Goal: Transaction & Acquisition: Purchase product/service

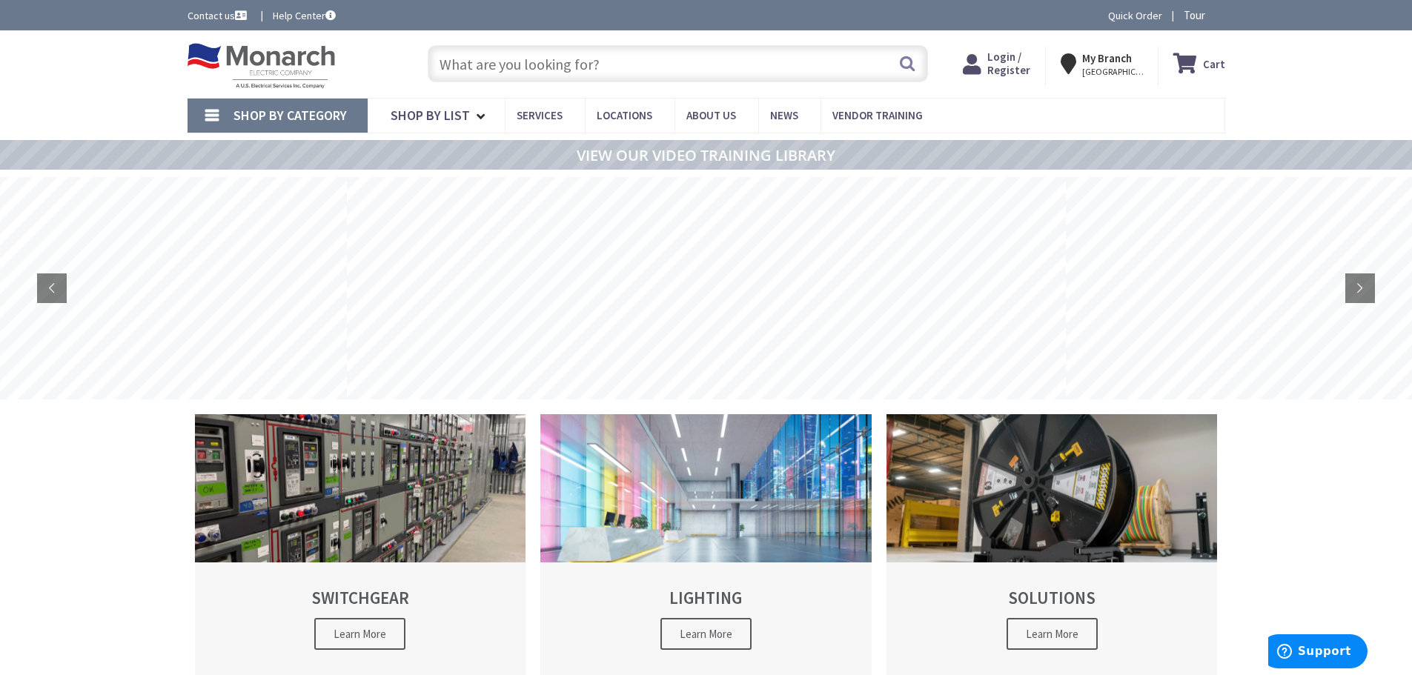
click at [469, 55] on input "text" at bounding box center [678, 63] width 500 height 37
drag, startPoint x: 1028, startPoint y: 67, endPoint x: 1013, endPoint y: 74, distance: 16.3
click at [1028, 67] on span "Login / Register" at bounding box center [1008, 63] width 43 height 27
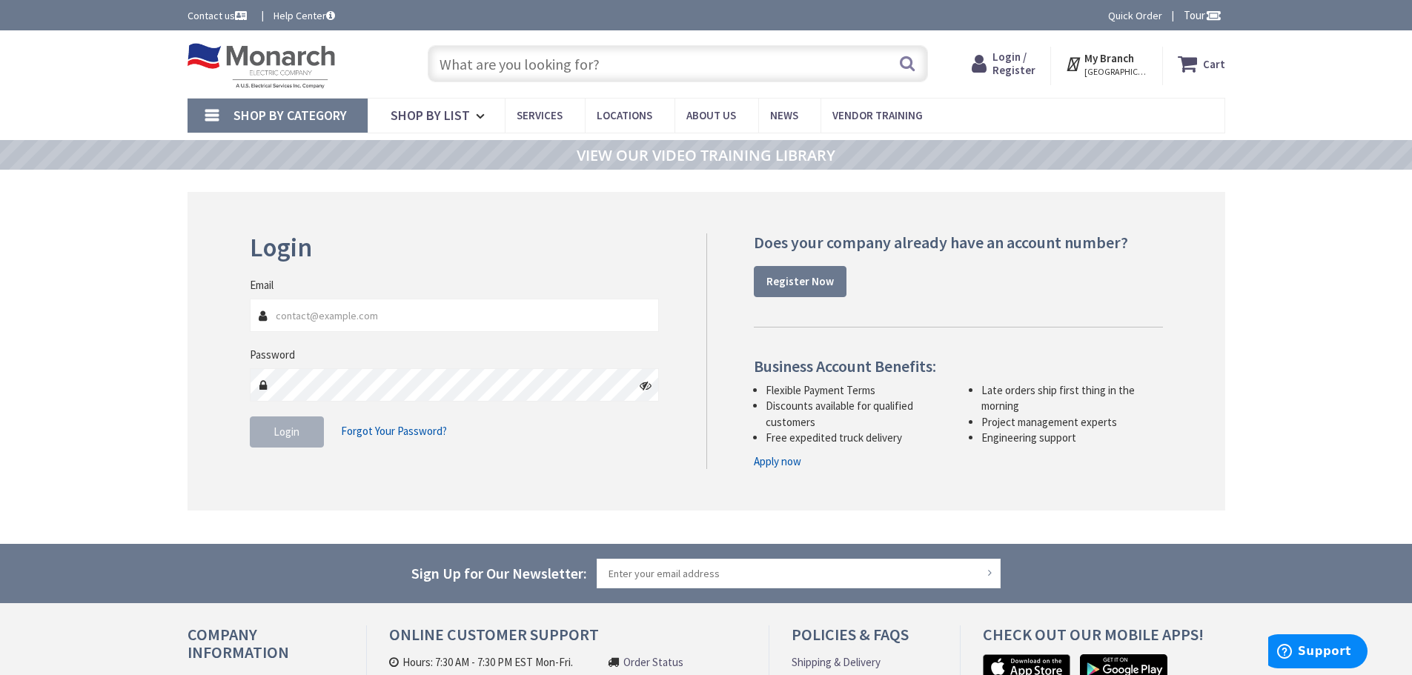
type input "[EMAIL_ADDRESS][DOMAIN_NAME]"
click at [278, 437] on span "Login" at bounding box center [287, 432] width 26 height 14
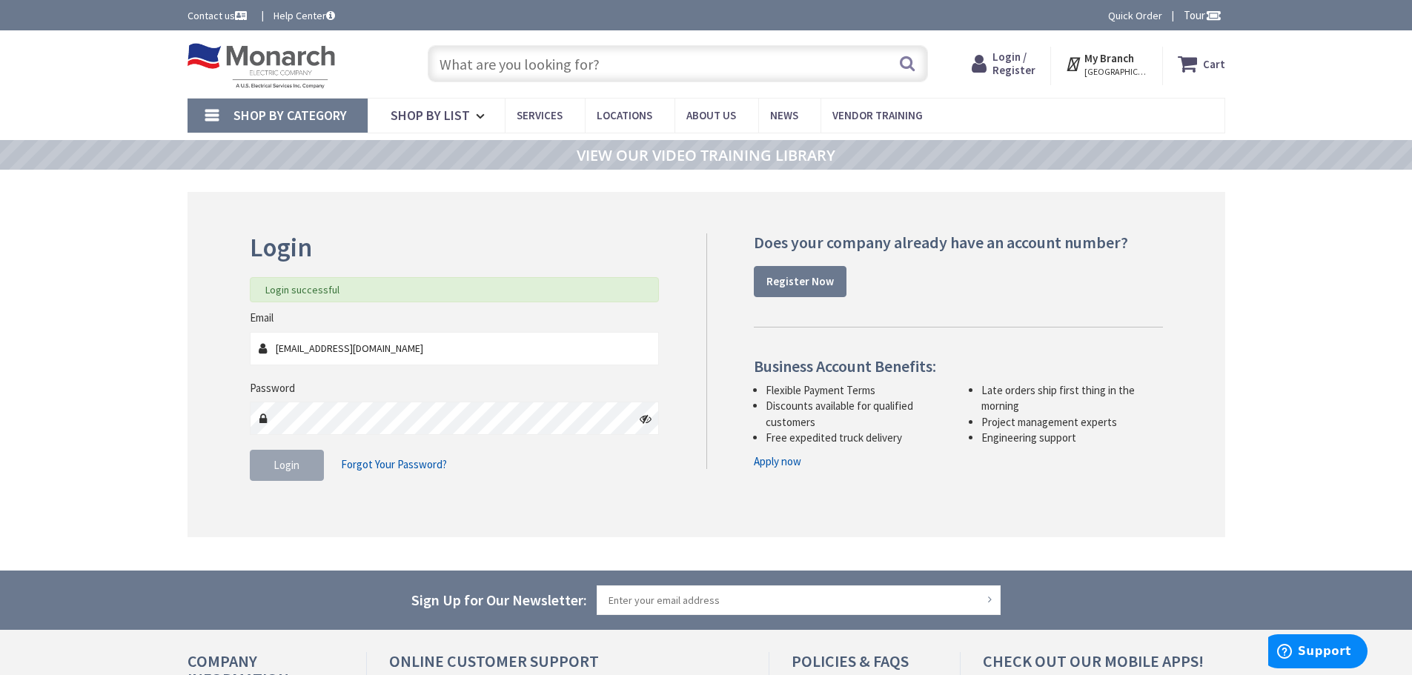
click at [520, 70] on input "text" at bounding box center [678, 63] width 500 height 37
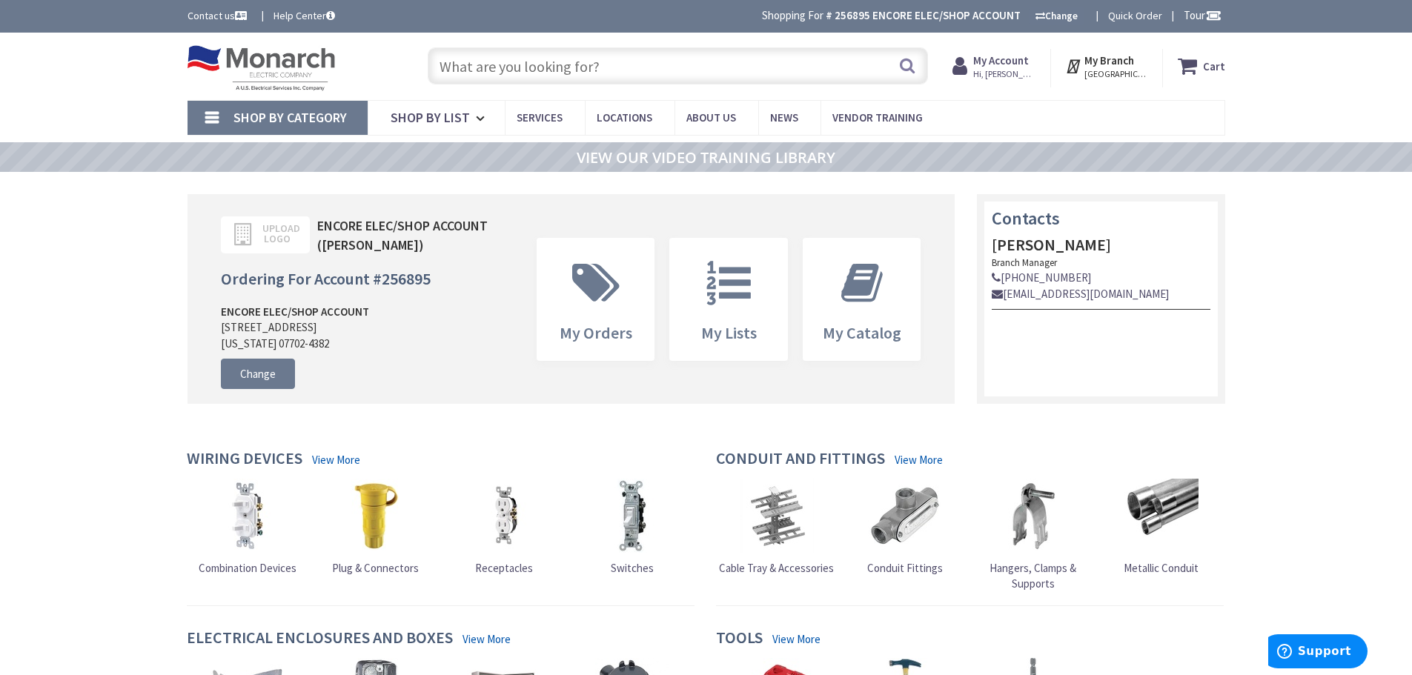
click at [454, 68] on input "text" at bounding box center [678, 65] width 500 height 37
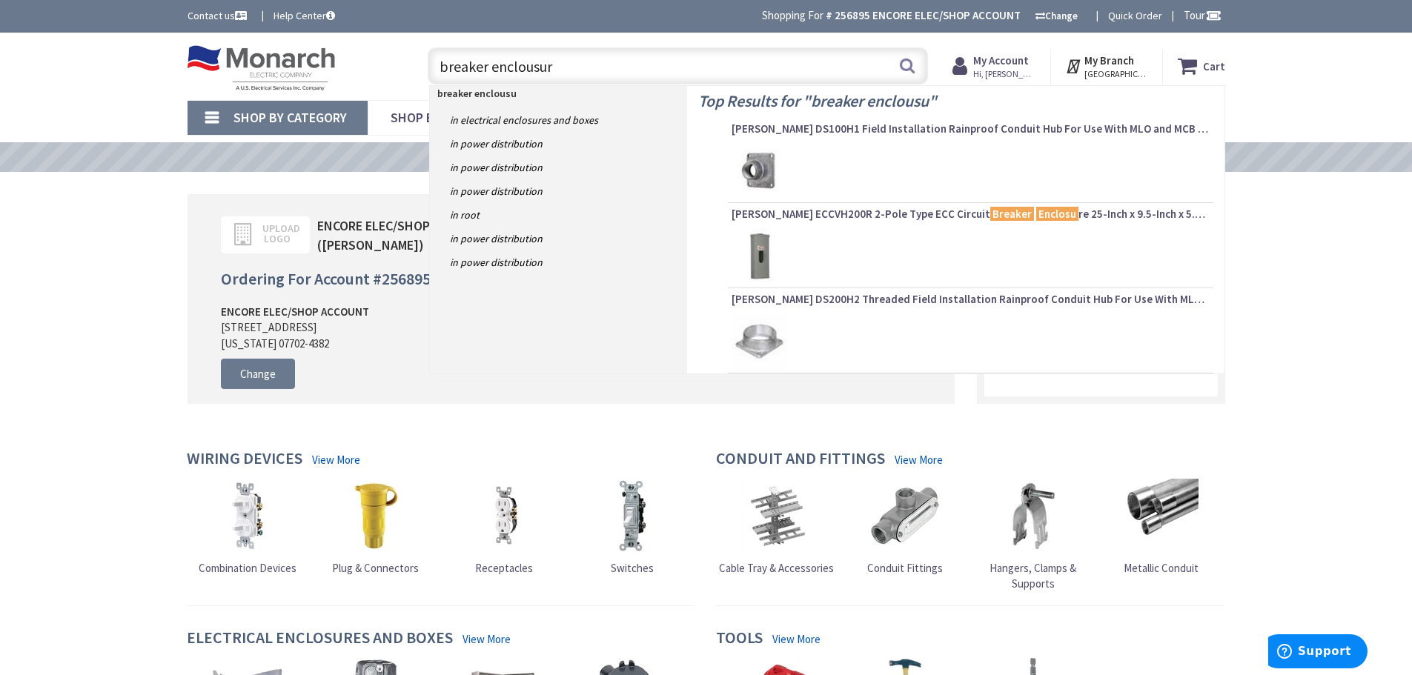
type input "breaker enclousure"
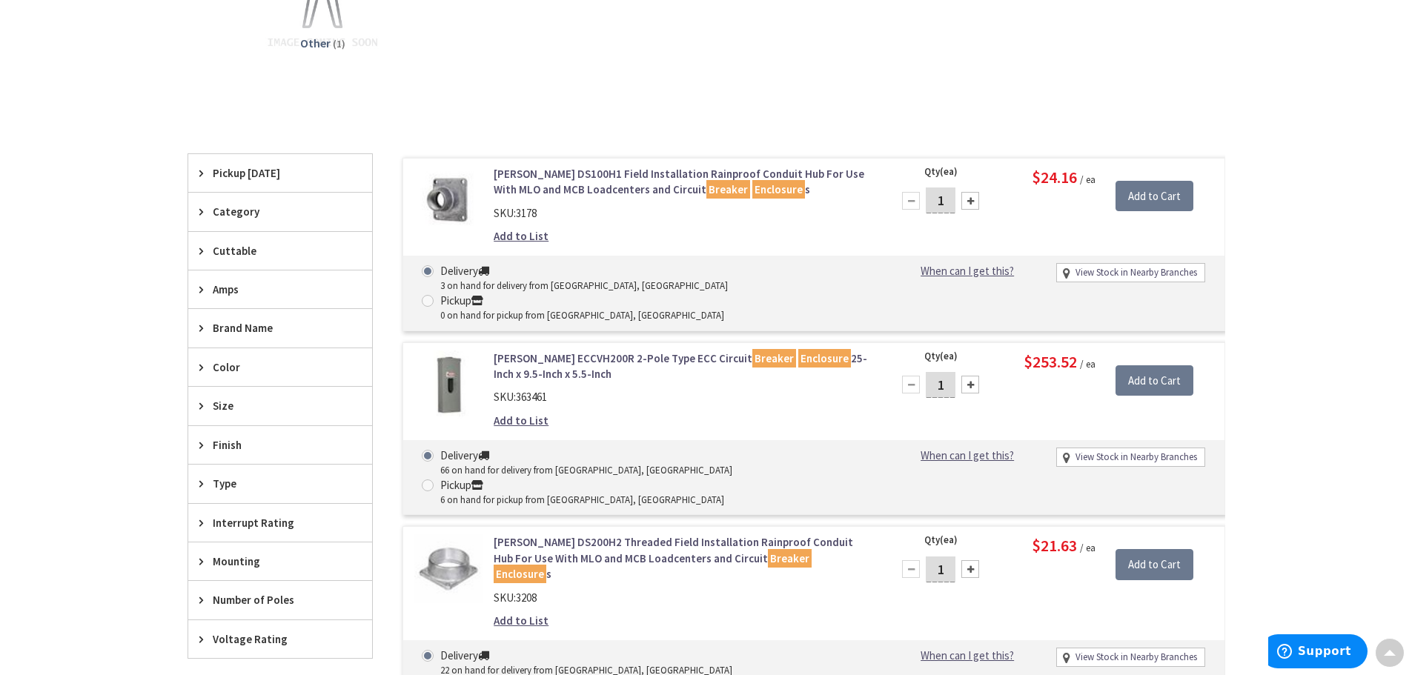
scroll to position [593, 0]
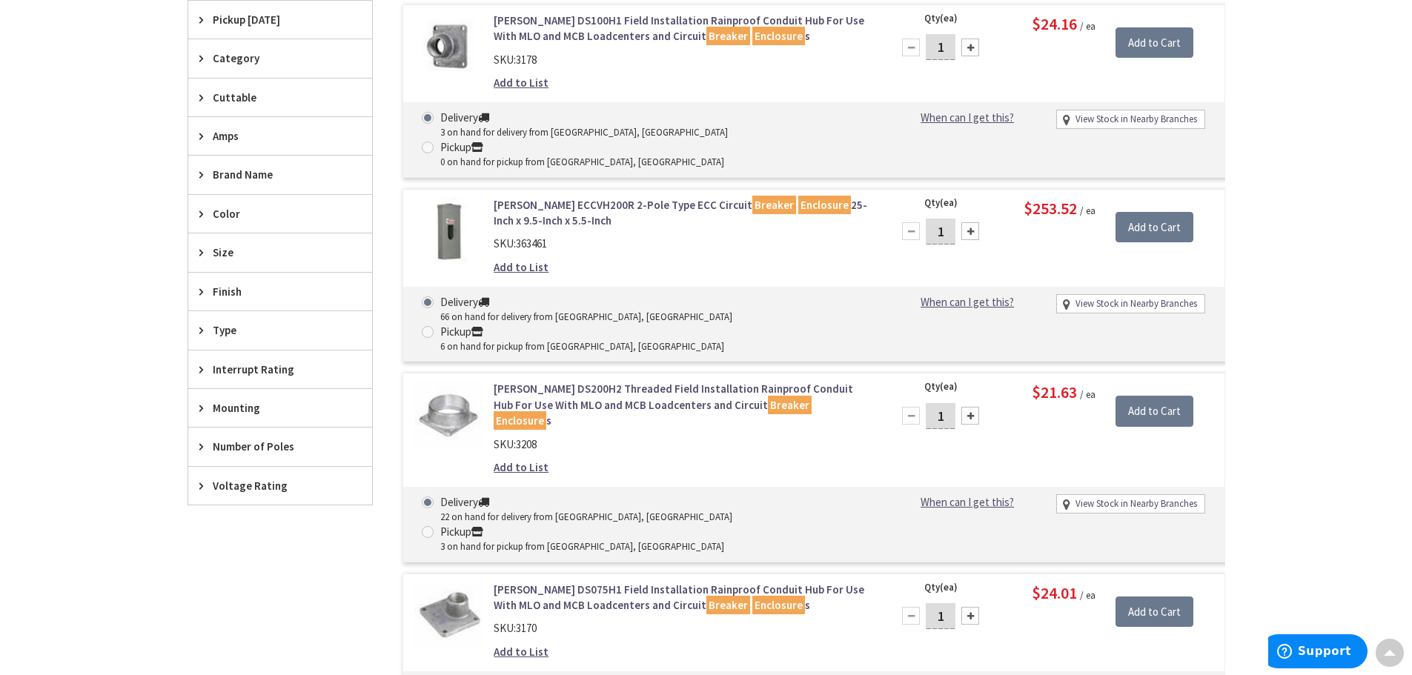
click at [622, 197] on link "Eaton ECCVH200R 2-Pole Type ECC Circuit Breaker Enclosure 25-Inch x 9.5-Inch x …" at bounding box center [682, 213] width 377 height 32
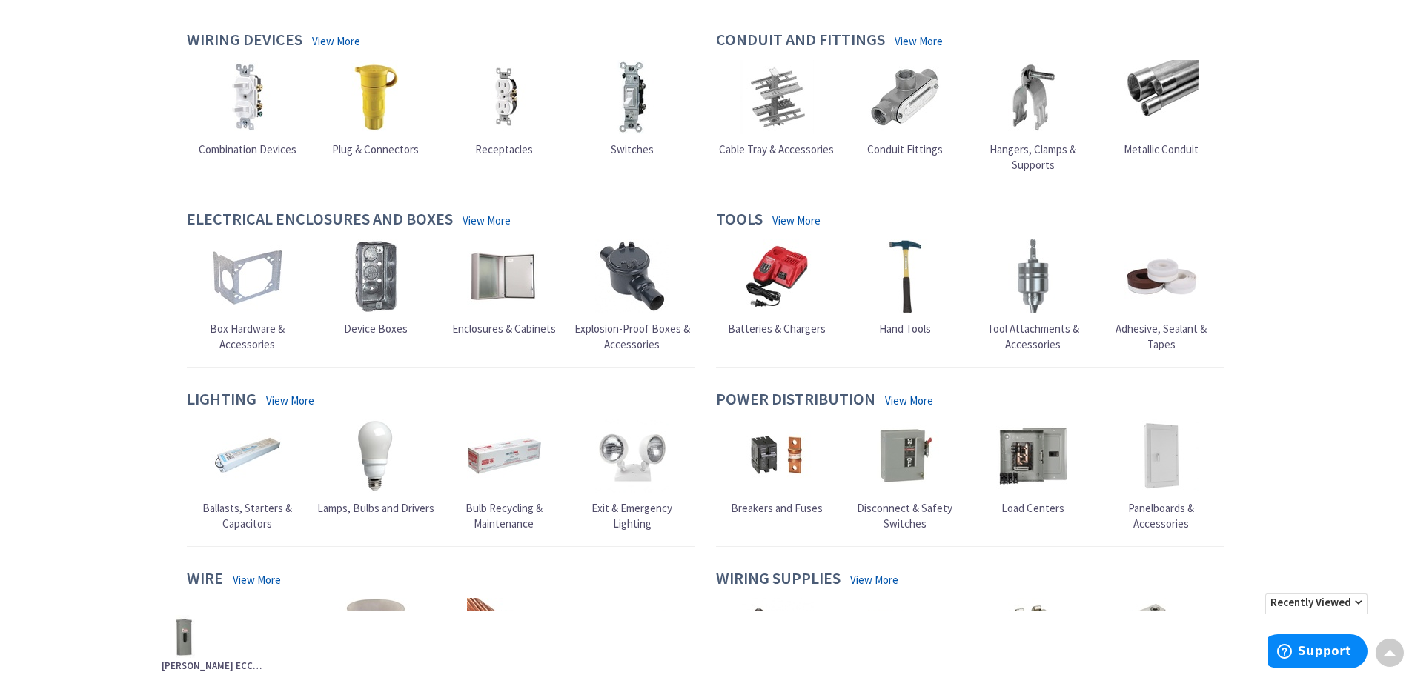
scroll to position [465, 0]
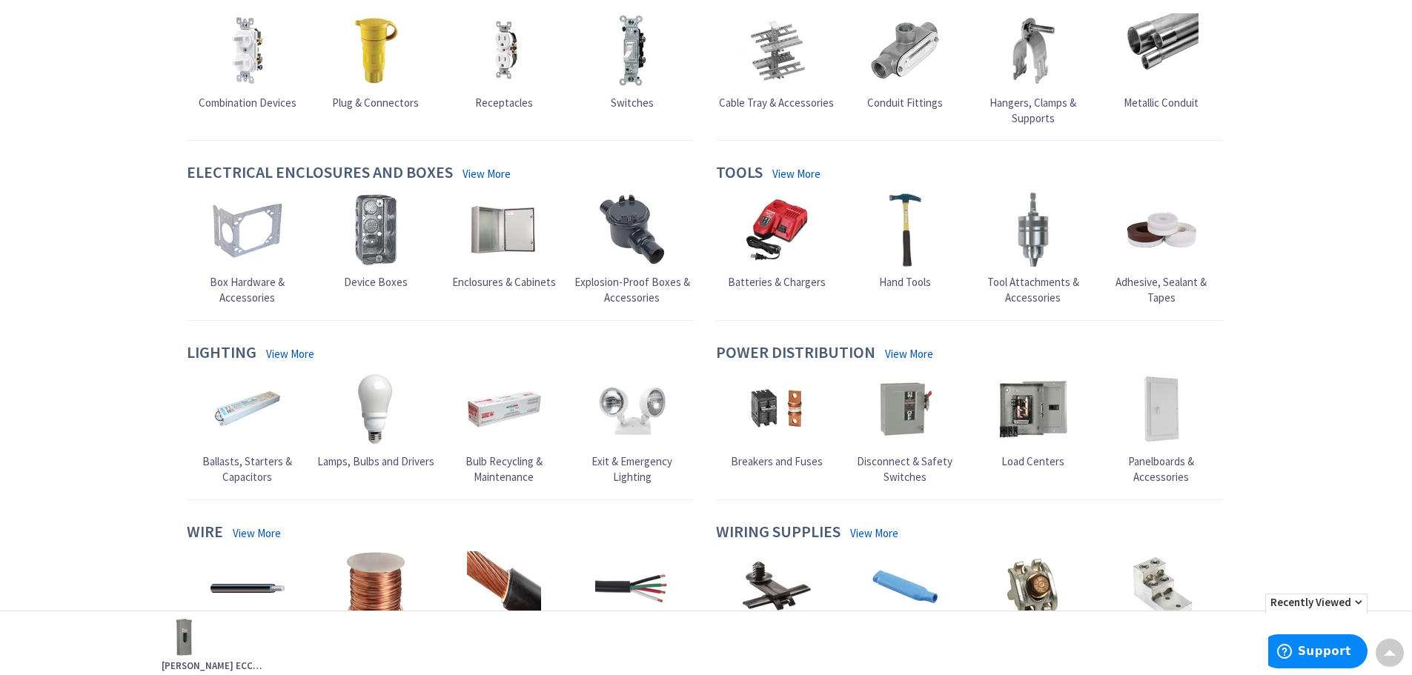
click at [494, 289] on span "Enclosures & Cabinets" at bounding box center [504, 282] width 104 height 14
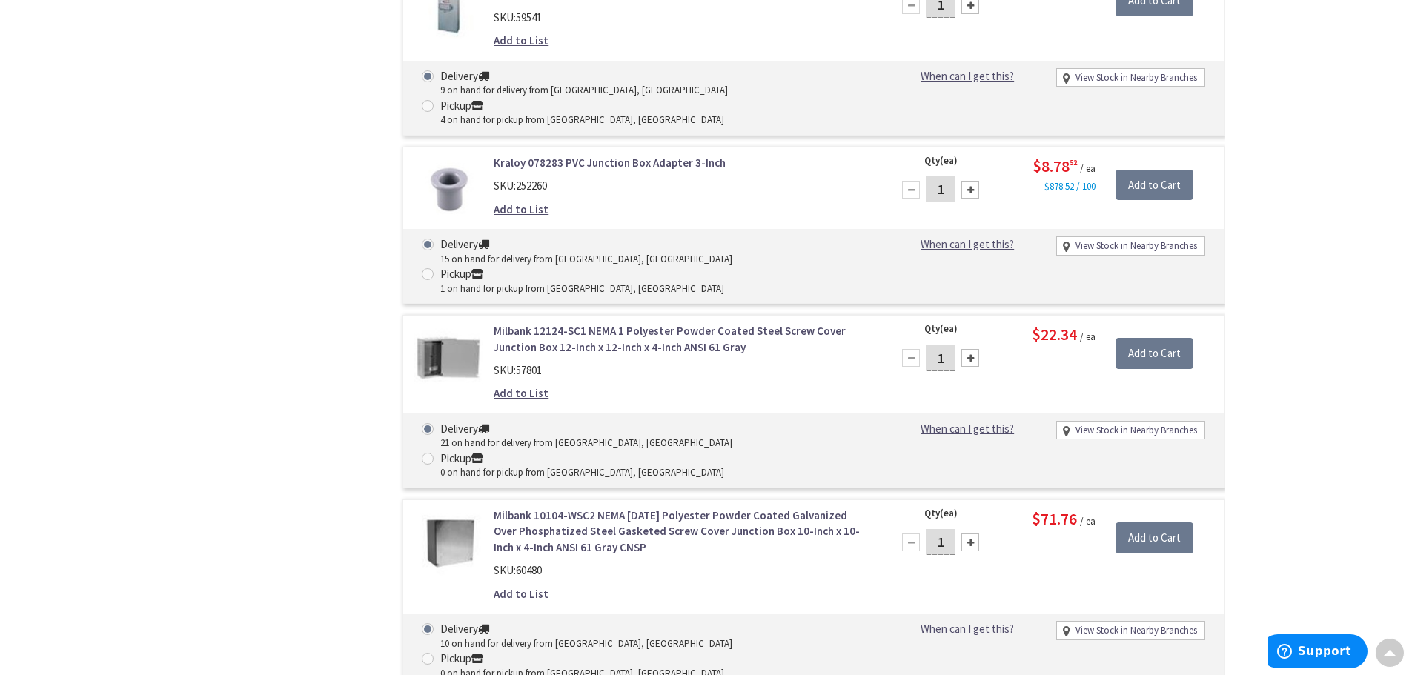
scroll to position [6451, 0]
